Goal: Manage account settings

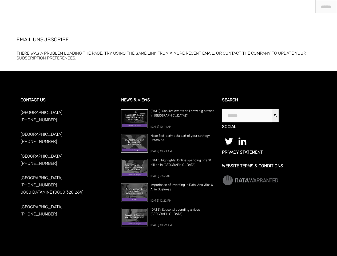
click at [168, 128] on span "[DATE] 10:41 AM" at bounding box center [160, 126] width 21 height 3
click at [276, 115] on icon "Search" at bounding box center [275, 115] width 3 height 3
click at [168, 128] on span "[DATE] 10:41 AM" at bounding box center [160, 126] width 21 height 3
click at [276, 115] on icon "Search" at bounding box center [275, 115] width 3 height 3
click at [168, 128] on span "[DATE] 10:41 AM" at bounding box center [160, 126] width 21 height 3
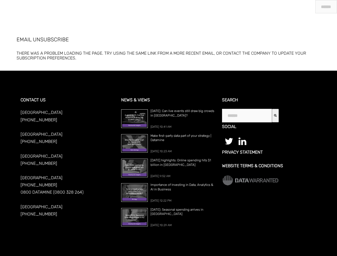
click at [276, 115] on icon "Search" at bounding box center [275, 115] width 3 height 3
